Goal: Submit feedback/report problem

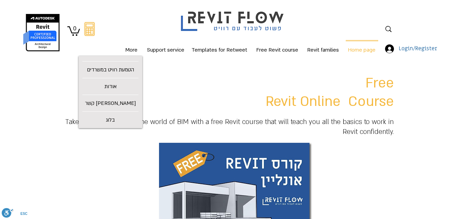
click at [128, 47] on font "More" at bounding box center [131, 50] width 12 height 7
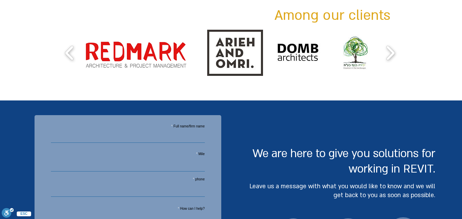
scroll to position [1550, 0]
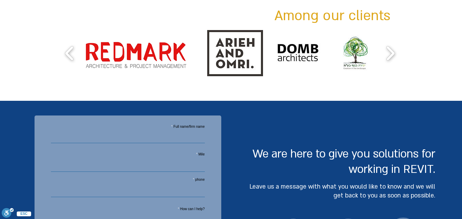
click at [139, 125] on label "Full name/firm name" at bounding box center [128, 126] width 154 height 3
click at [139, 129] on input "Full name/firm name" at bounding box center [128, 136] width 154 height 14
click at [139, 125] on label "Full name/firm name" at bounding box center [128, 126] width 154 height 3
click at [139, 129] on input "Full name/firm name" at bounding box center [128, 136] width 154 height 14
drag, startPoint x: 175, startPoint y: 213, endPoint x: 171, endPoint y: 233, distance: 20.3
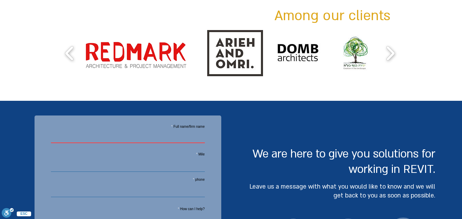
click at [122, 125] on label "Full name/firm name" at bounding box center [128, 126] width 154 height 3
click at [122, 129] on input "Full name/firm name" at bounding box center [128, 136] width 154 height 14
click at [110, 129] on input "Full name/firm name" at bounding box center [128, 136] width 154 height 14
type input "Wix.com Ltd"
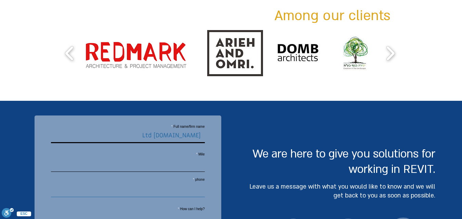
type input "compliant.malware.wixstudio@gmail.com"
type input "4153299720"
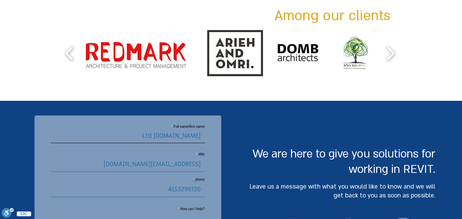
scroll to position [1633, 0]
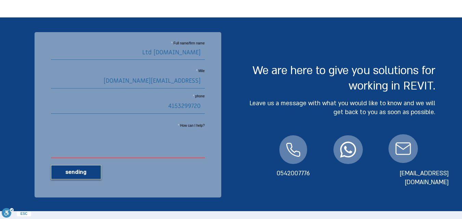
click at [108, 132] on textarea "How can I help?" at bounding box center [128, 143] width 154 height 30
paste textarea "Dear Merchant, Our systems have detected significant security vulnerabilities l…"
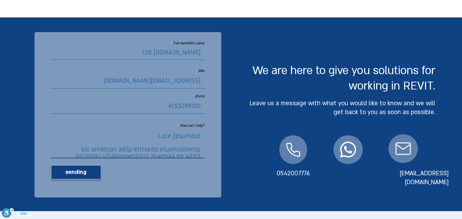
scroll to position [395, 0]
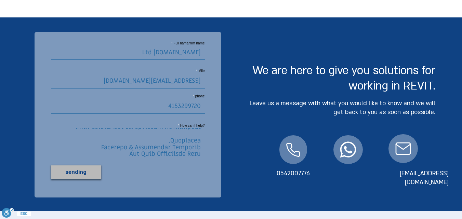
type textarea "Dear Merchant, Our systems have detected significant security vulnerabilities l…"
click at [71, 169] on font "sending" at bounding box center [75, 173] width 21 height 8
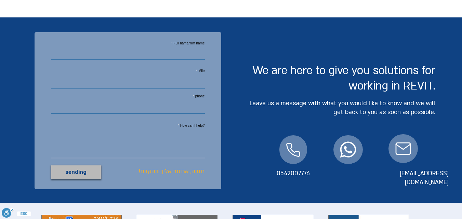
scroll to position [0, 0]
